Goal: Transaction & Acquisition: Purchase product/service

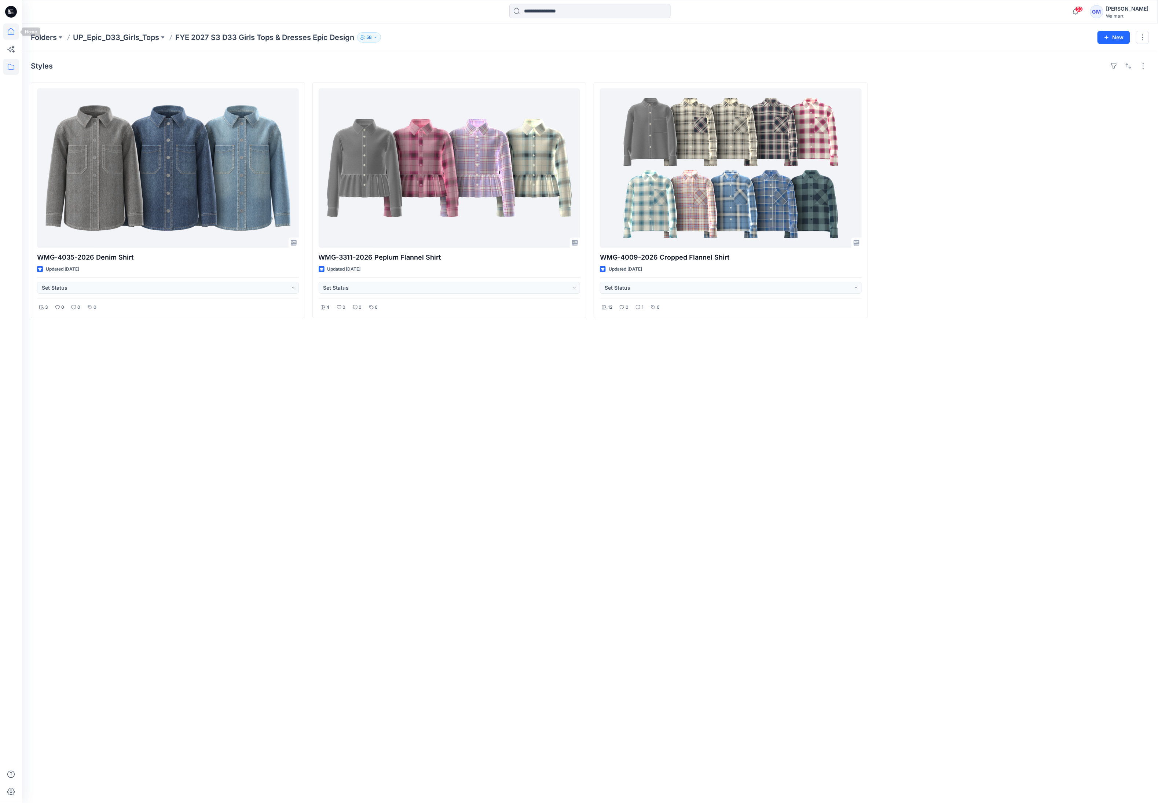
drag, startPoint x: 0, startPoint y: 0, endPoint x: 10, endPoint y: 30, distance: 31.9
click at [10, 30] on icon at bounding box center [11, 31] width 16 height 16
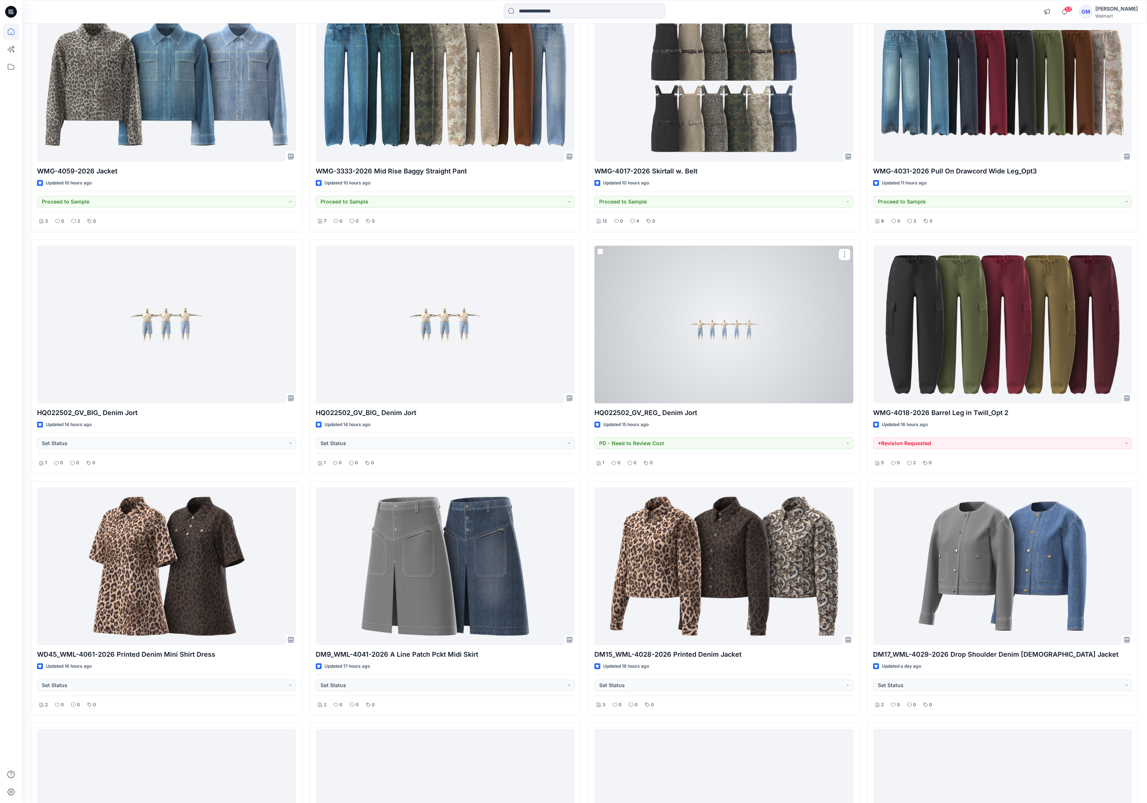
scroll to position [853, 0]
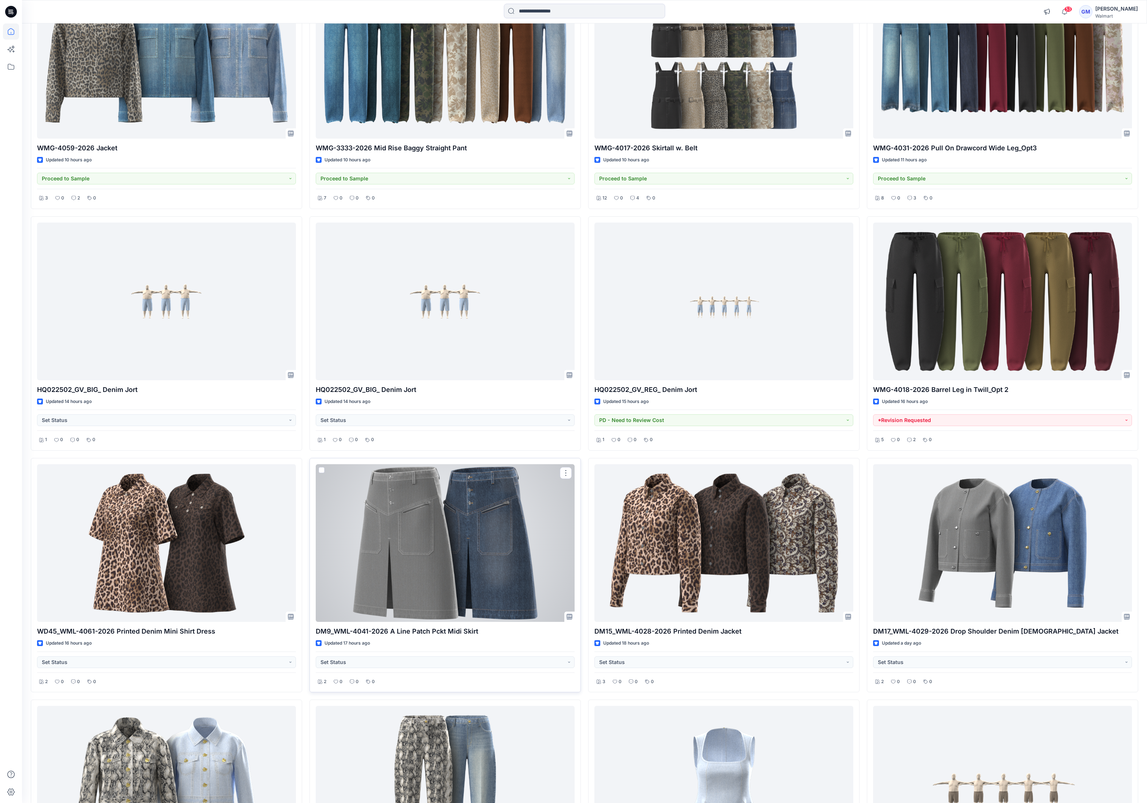
click at [489, 535] on div at bounding box center [445, 543] width 259 height 158
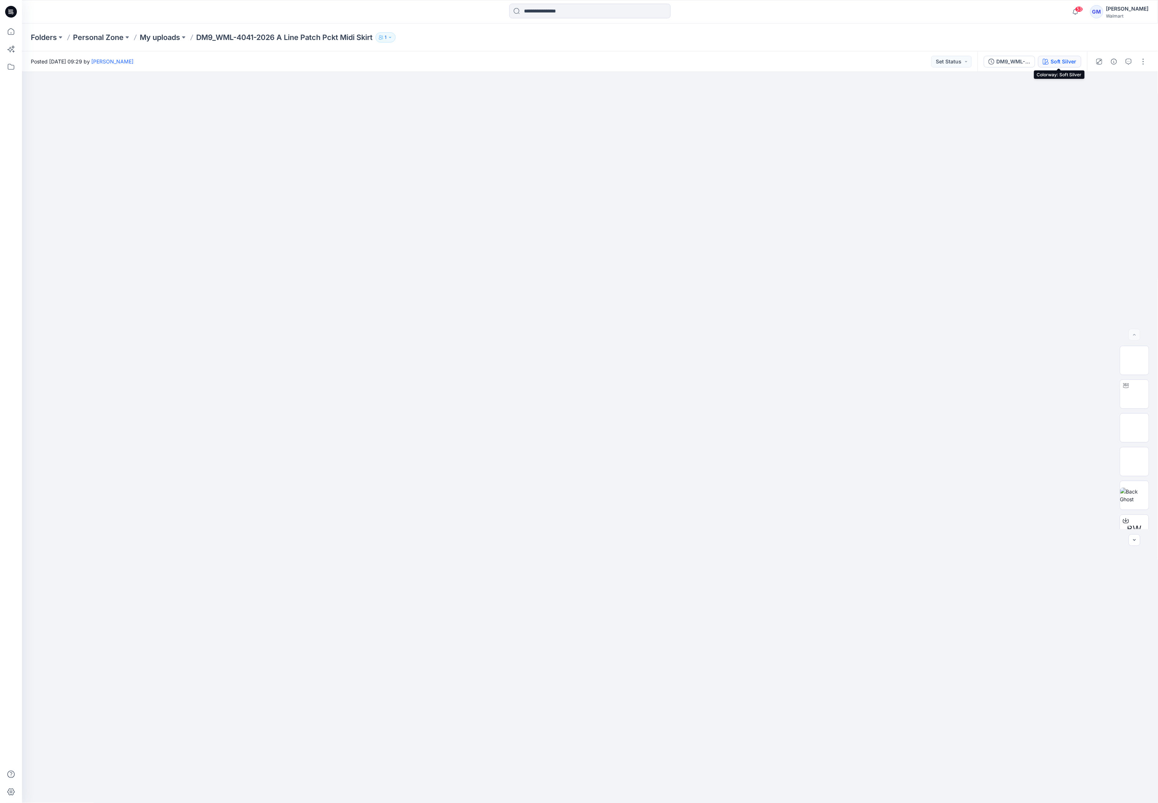
click at [1049, 57] on button "Soft Silver" at bounding box center [1059, 62] width 43 height 12
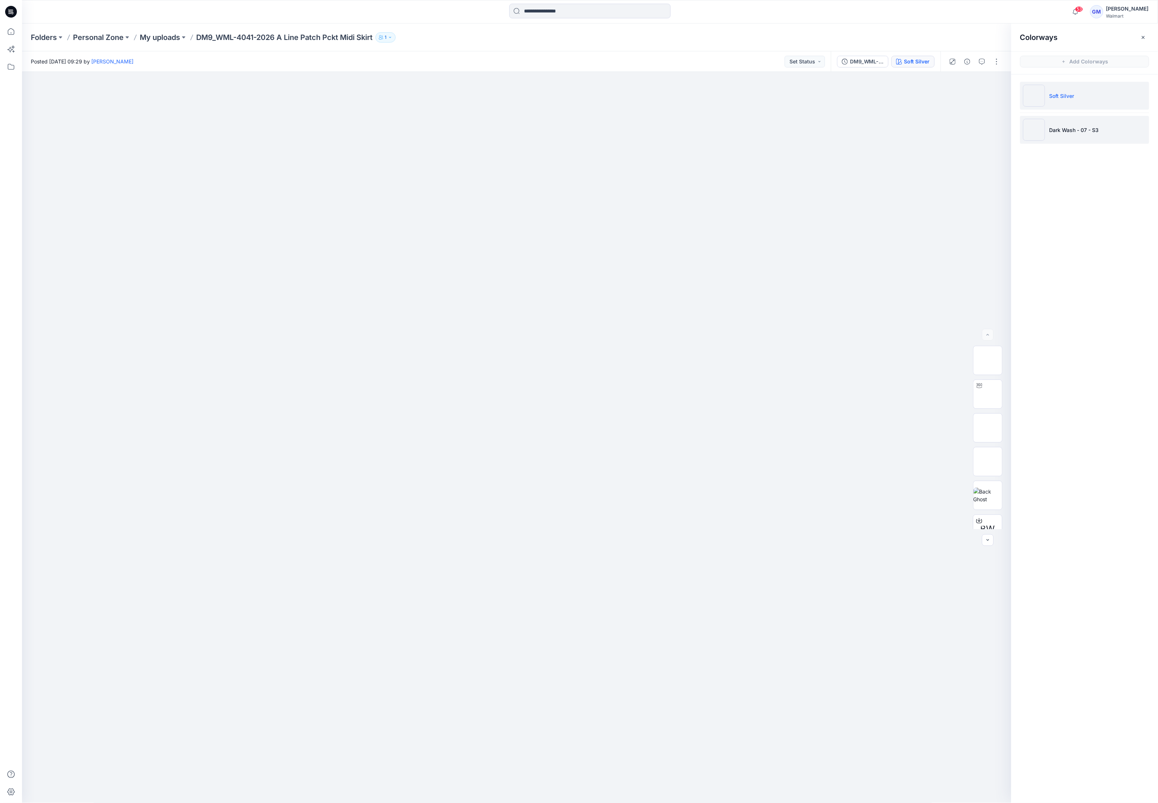
click at [1055, 129] on p "Dark Wash - 07 - S3" at bounding box center [1073, 130] width 49 height 8
click at [977, 387] on icon at bounding box center [979, 386] width 6 height 6
drag, startPoint x: 614, startPoint y: 786, endPoint x: 622, endPoint y: 789, distance: 9.3
click at [622, 789] on icon at bounding box center [517, 780] width 222 height 27
click at [11, 32] on icon at bounding box center [11, 31] width 7 height 7
